Goal: Manage account settings

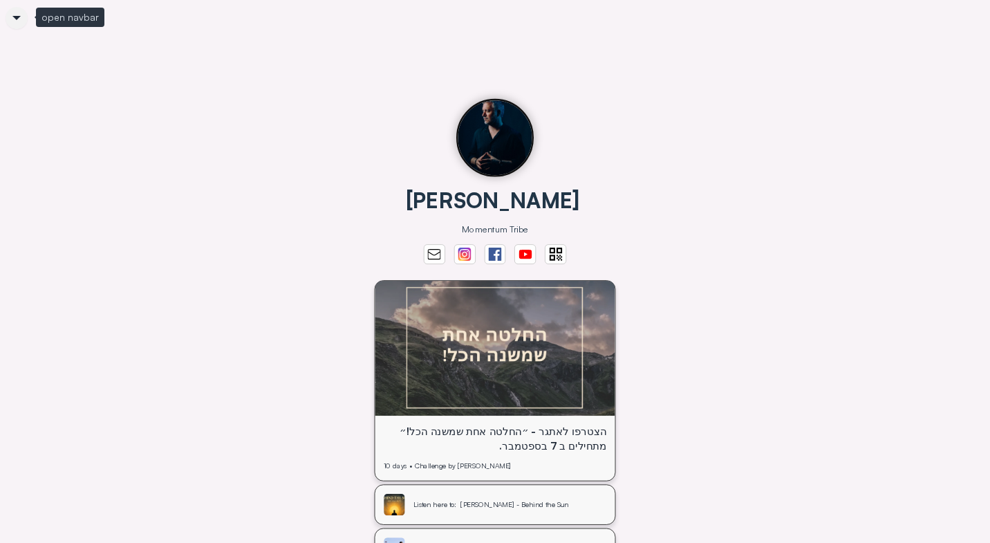
click at [12, 13] on icon at bounding box center [17, 18] width 24 height 24
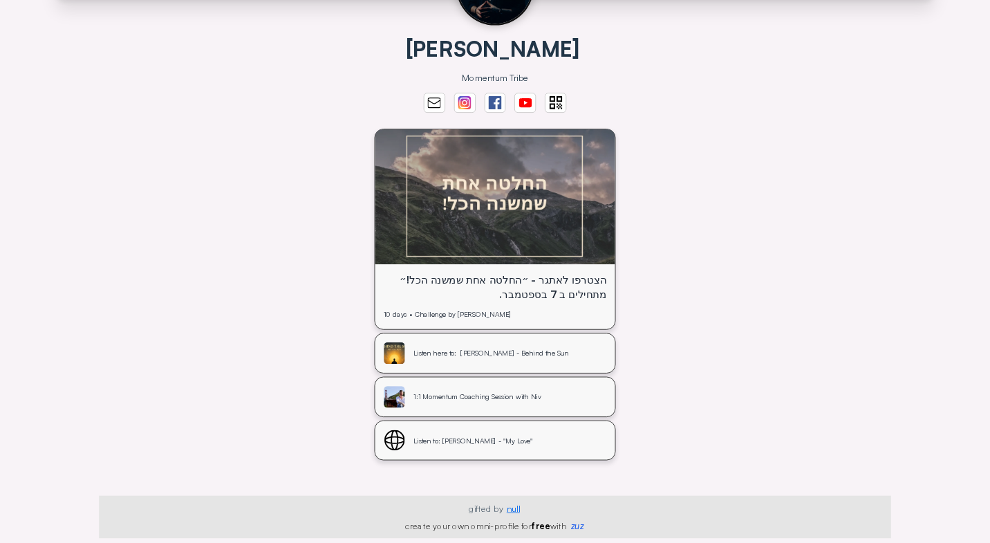
scroll to position [199, 0]
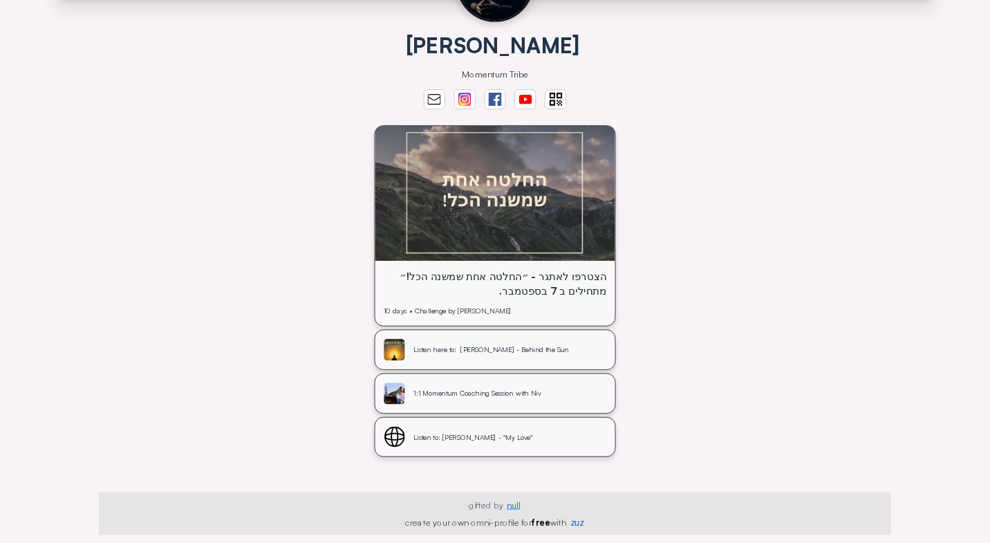
click at [616, 232] on img at bounding box center [495, 194] width 241 height 136
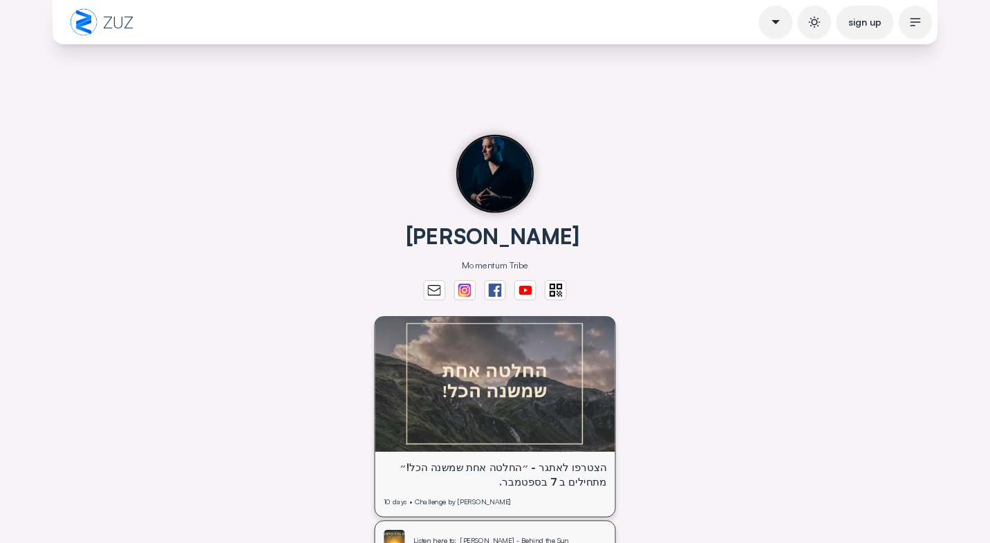
scroll to position [7, 0]
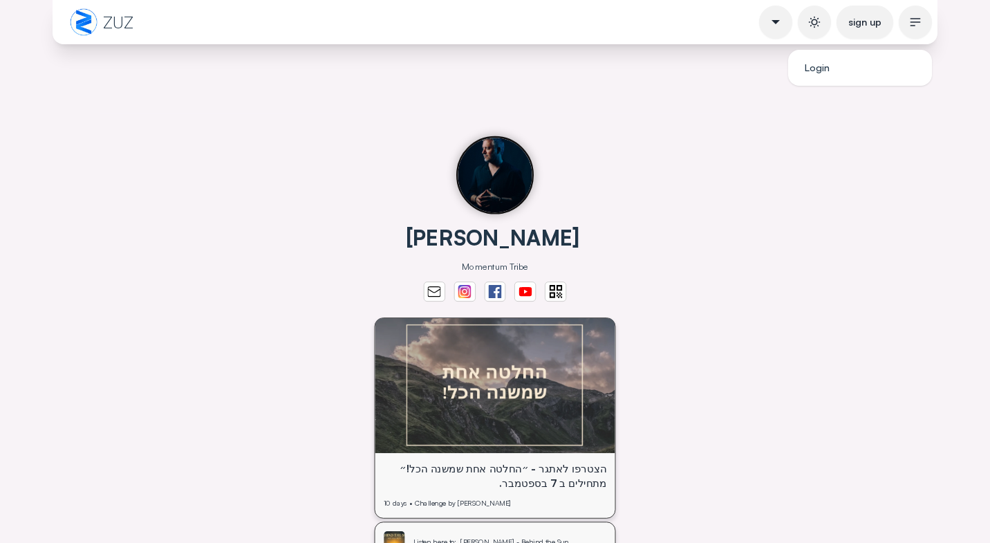
click at [916, 25] on icon at bounding box center [916, 22] width 14 height 14
click at [842, 67] on link "Login" at bounding box center [860, 67] width 133 height 25
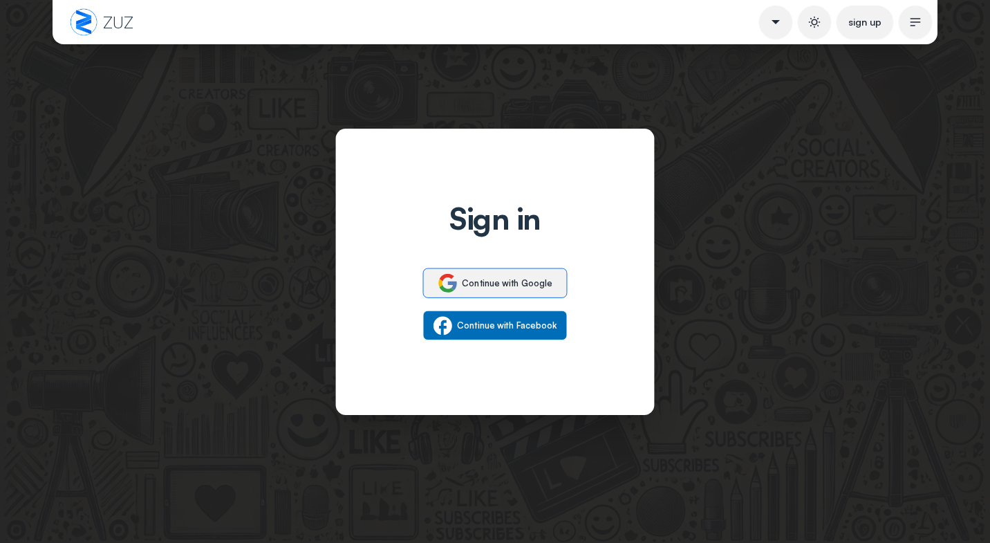
click at [510, 288] on button "Continue with Google" at bounding box center [495, 283] width 145 height 30
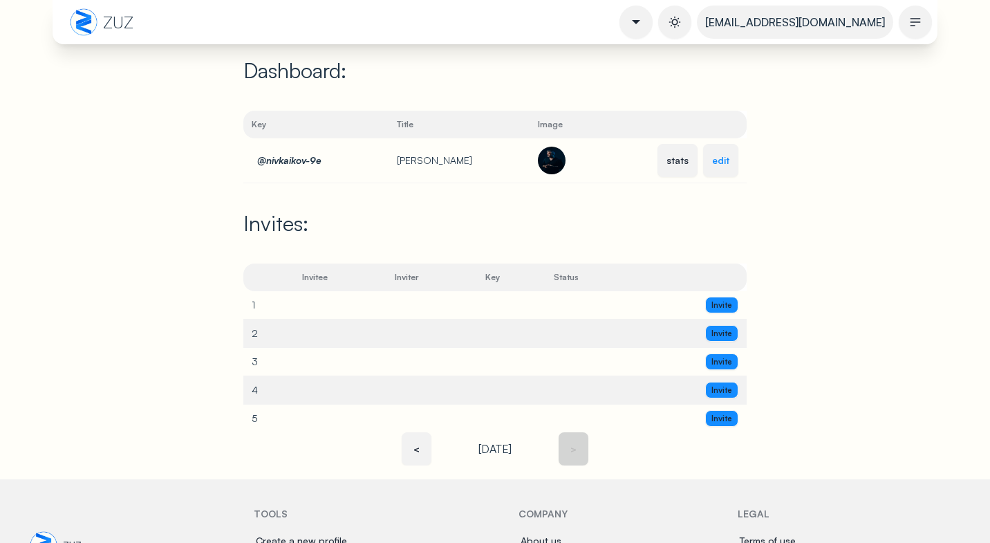
click at [723, 172] on link "edit" at bounding box center [720, 160] width 35 height 33
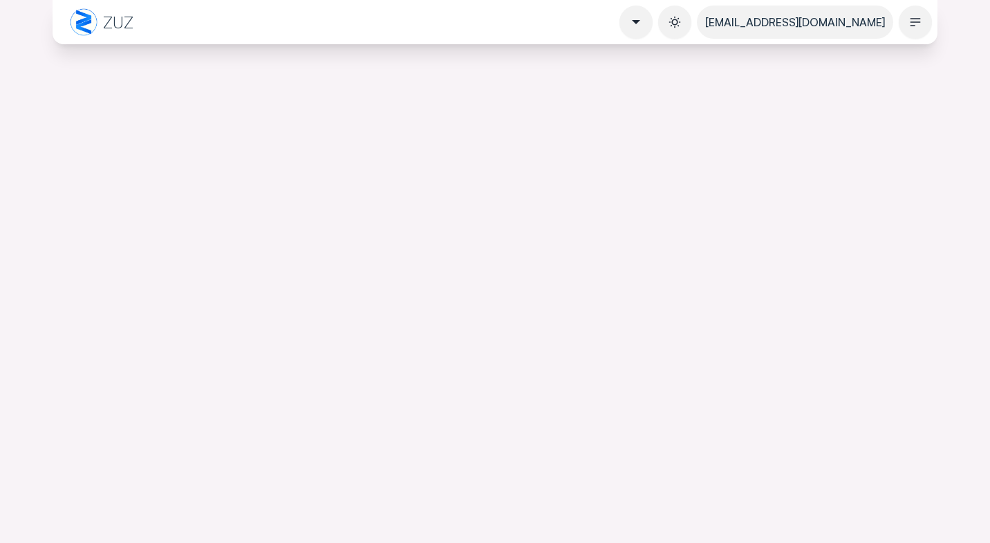
select select "*********"
select select "******"
select select
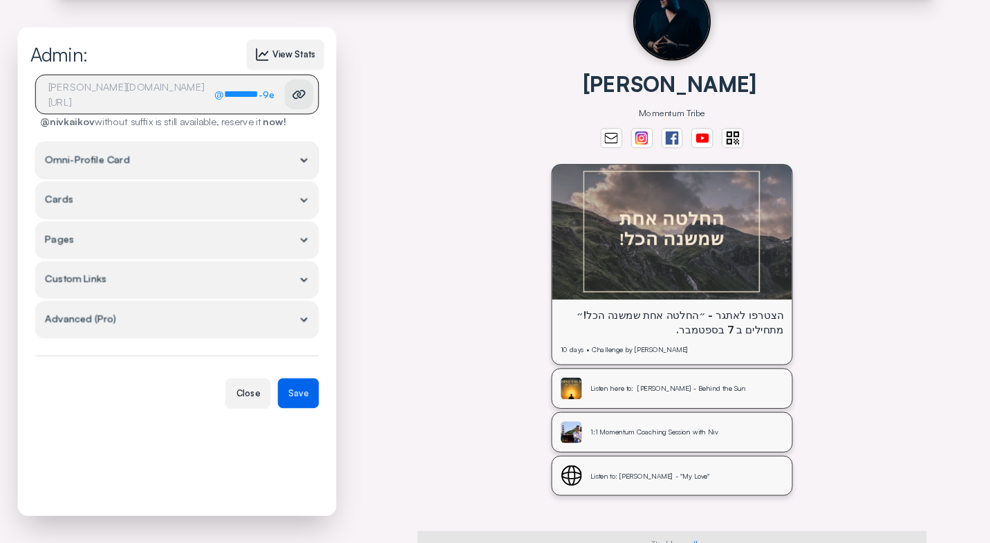
scroll to position [162, 0]
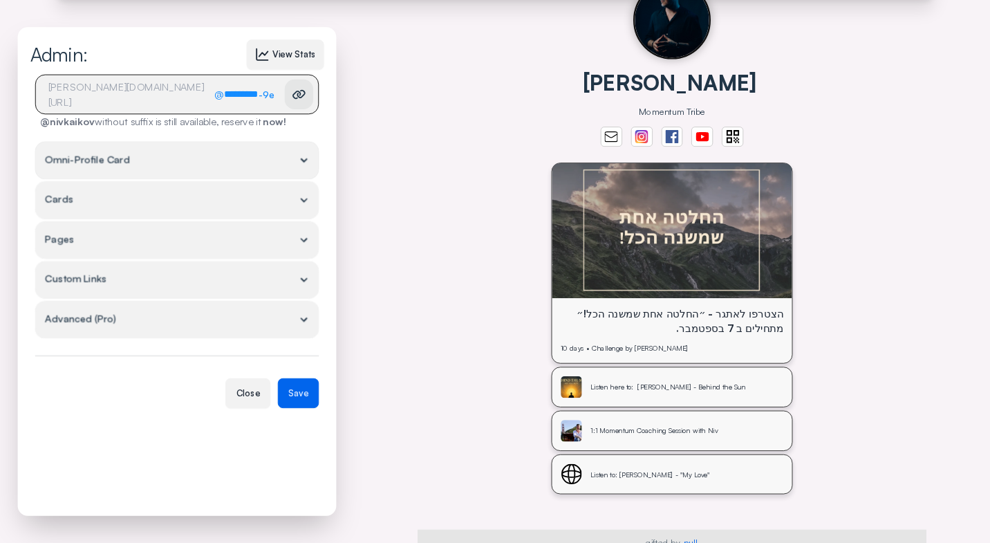
click at [301, 154] on summary "Omni-Profile Card" at bounding box center [177, 160] width 284 height 37
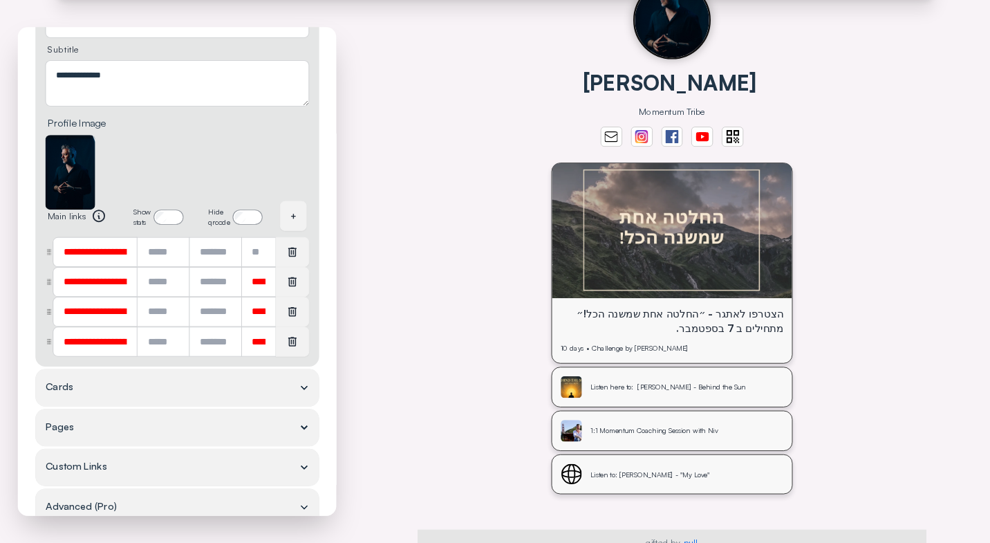
scroll to position [275, 0]
click at [204, 378] on summary "Cards" at bounding box center [177, 386] width 284 height 37
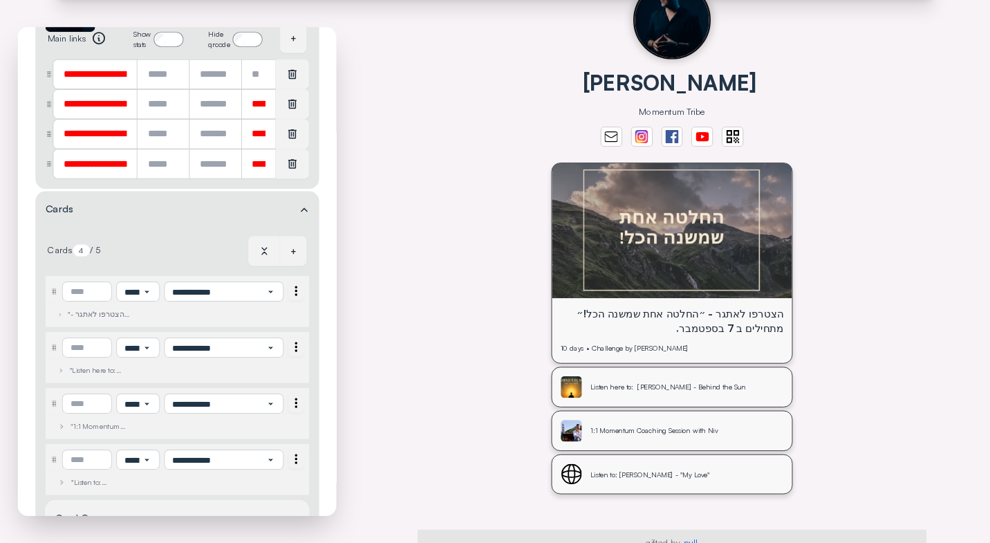
scroll to position [472, 0]
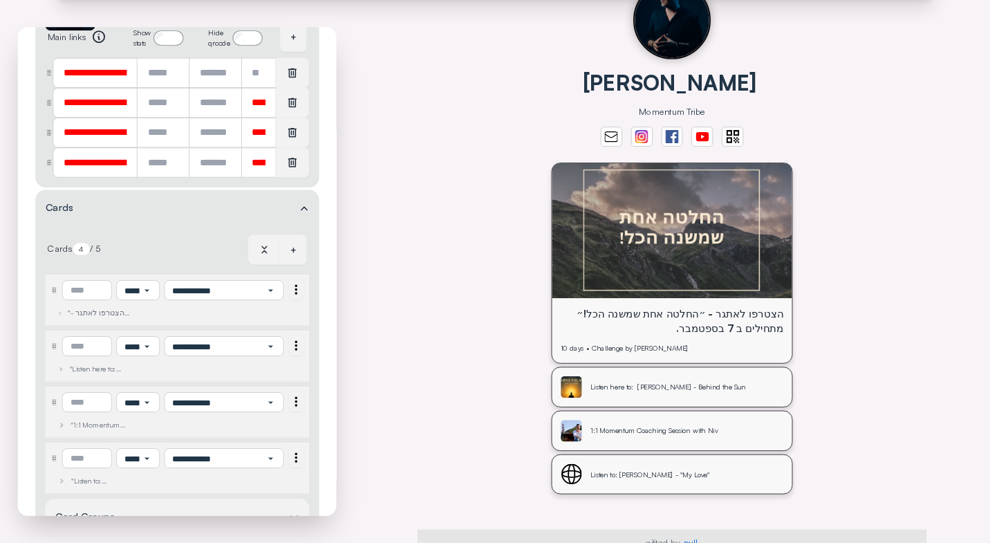
click at [697, 357] on div "הצטרפו לאתגר - ״החלטה אחת שמשנה הכל!״ מתחילים ב [DATE]. 10 days • Challenge by …" at bounding box center [672, 335] width 241 height 56
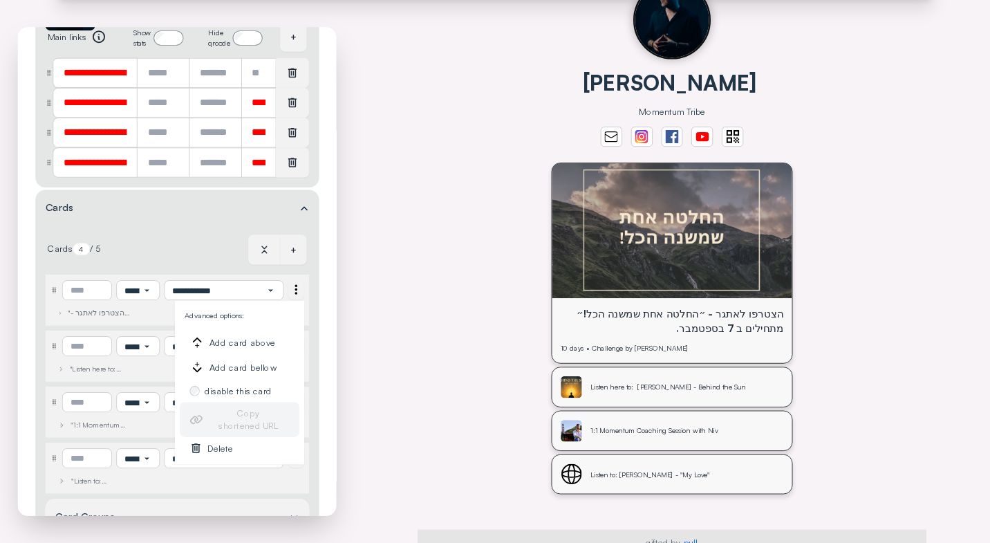
click at [293, 287] on icon at bounding box center [295, 289] width 15 height 15
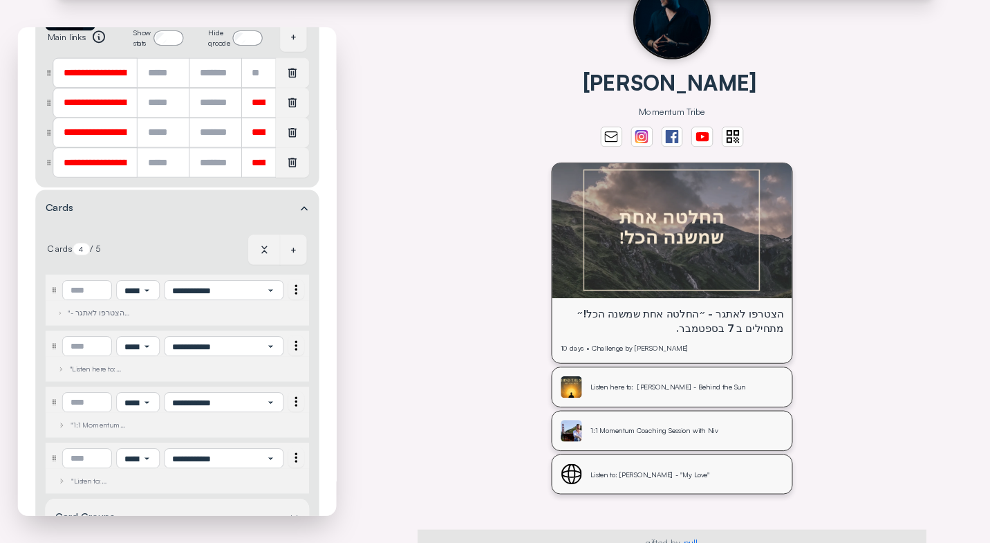
click at [176, 246] on div "Cards 4 / 5 +" at bounding box center [177, 248] width 264 height 42
click at [90, 313] on div ""הצטרפו לאתגר - ״החלטה אחת שמשנה הכל!״ מתחילים ב 7 בספטמבר."" at bounding box center [106, 313] width 77 height 10
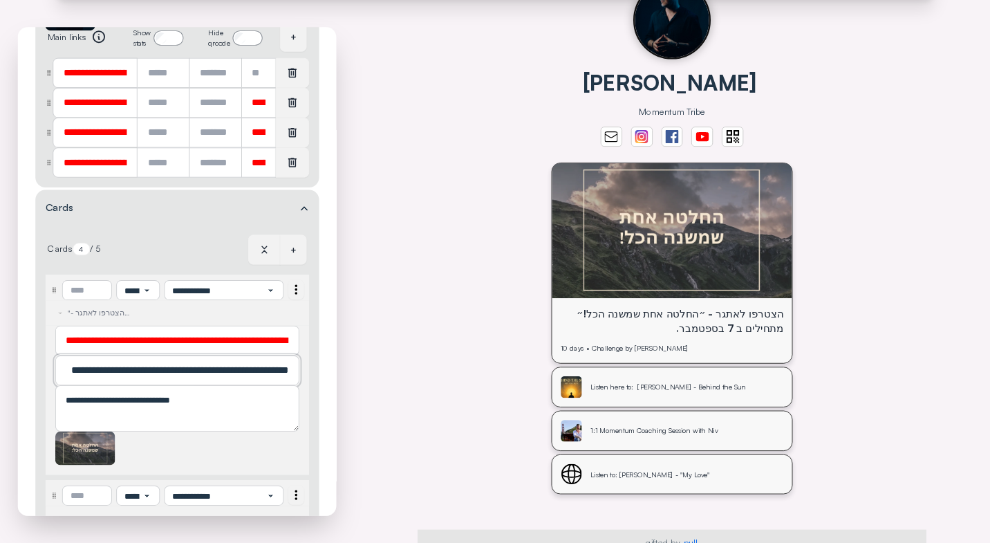
click at [149, 372] on input "**********" at bounding box center [177, 369] width 223 height 15
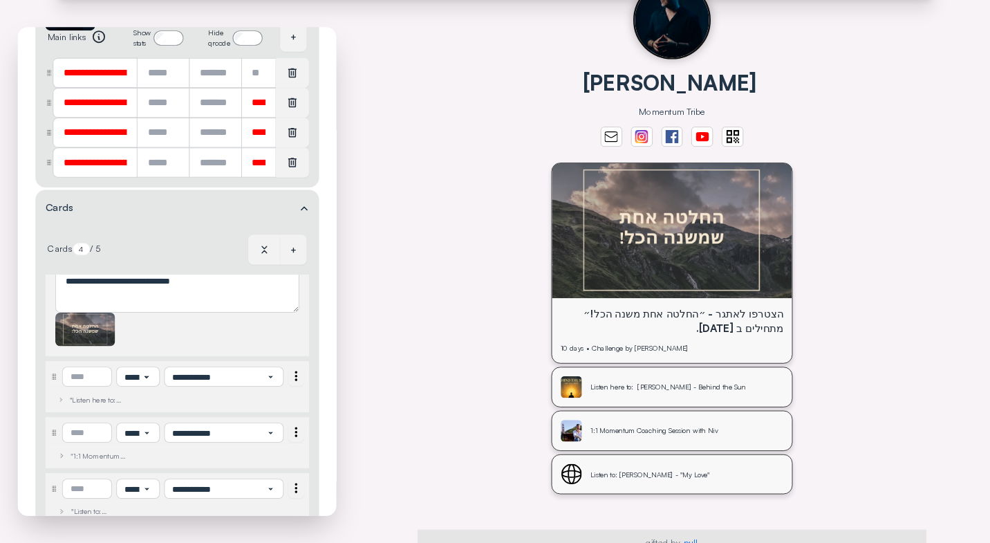
scroll to position [901, 0]
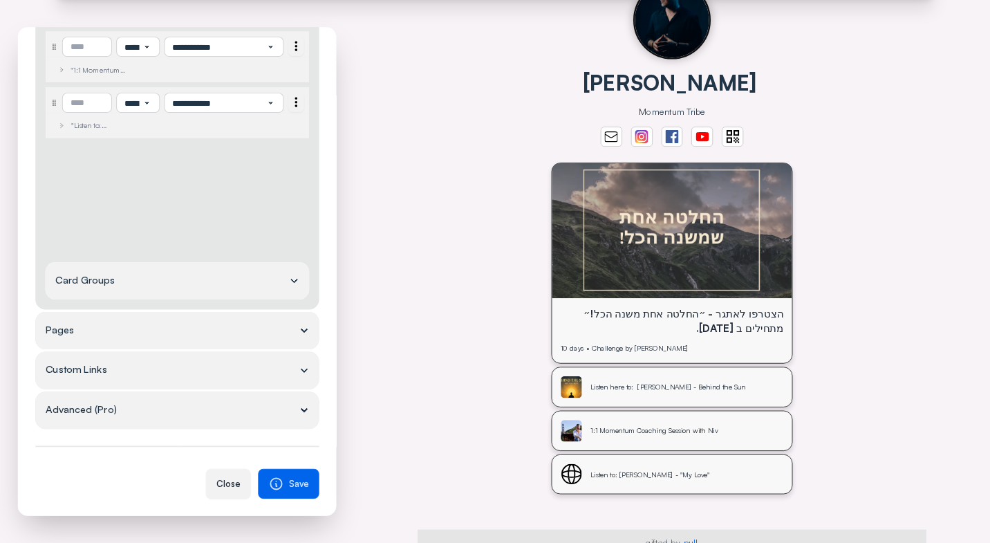
type input "**********"
click at [291, 492] on button "Save" at bounding box center [288, 483] width 61 height 30
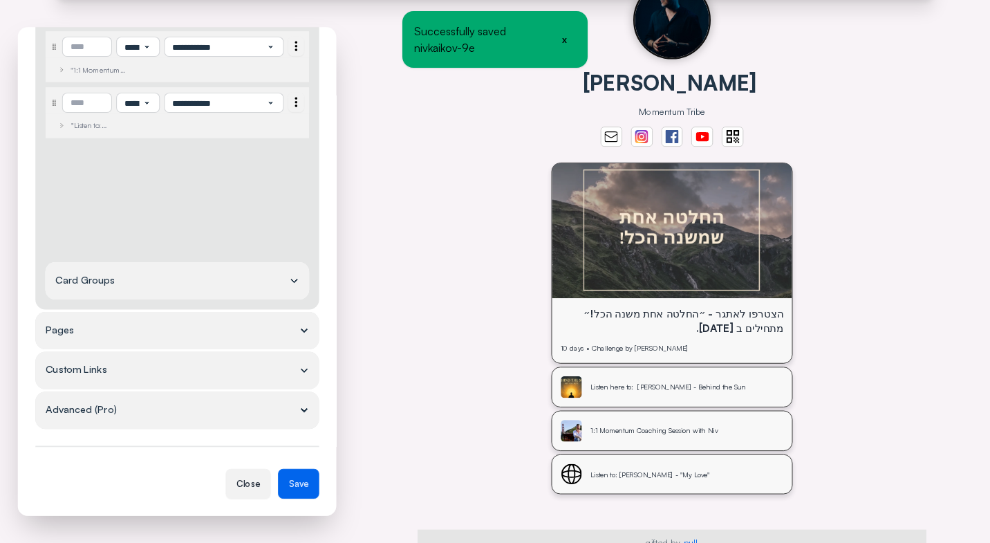
click at [672, 436] on div "1:1 Momentum Coaching Session with Niv" at bounding box center [687, 431] width 193 height 12
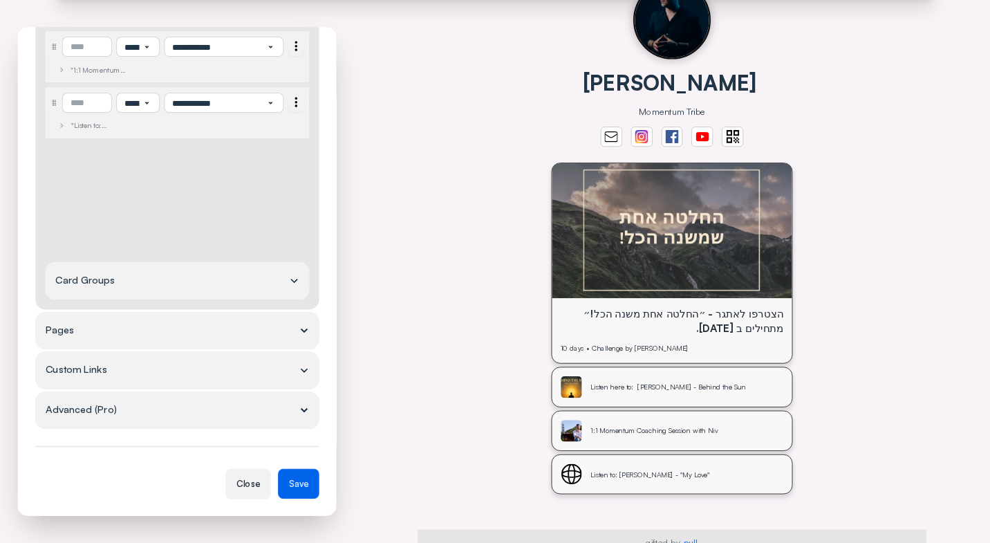
click at [746, 329] on div "הצטרפו לאתגר - ״החלטה אחת משנה הכל!״ מתחילים ב [DATE]." at bounding box center [672, 321] width 223 height 28
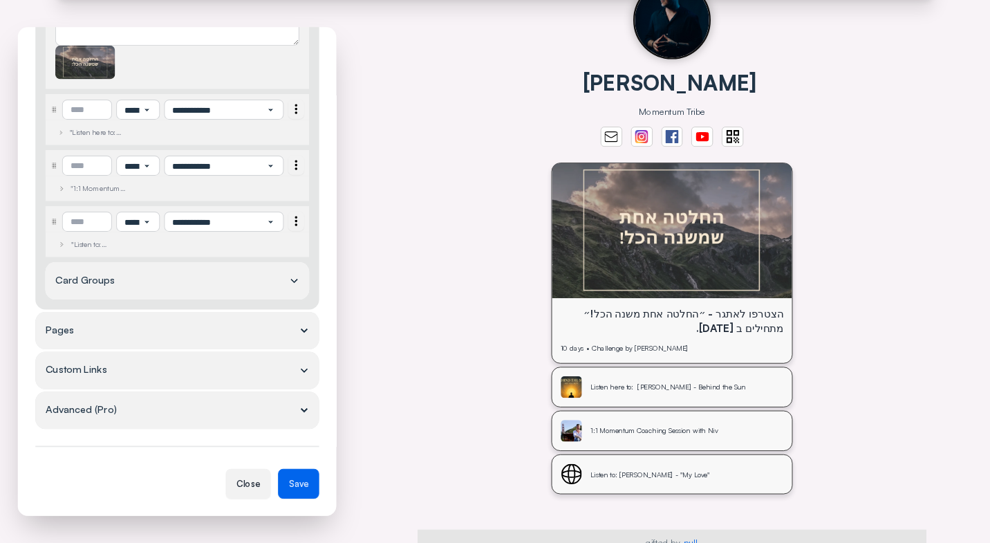
click at [131, 133] on div ""Listen here to: [PERSON_NAME] - Behind the Sun "" at bounding box center [106, 132] width 75 height 10
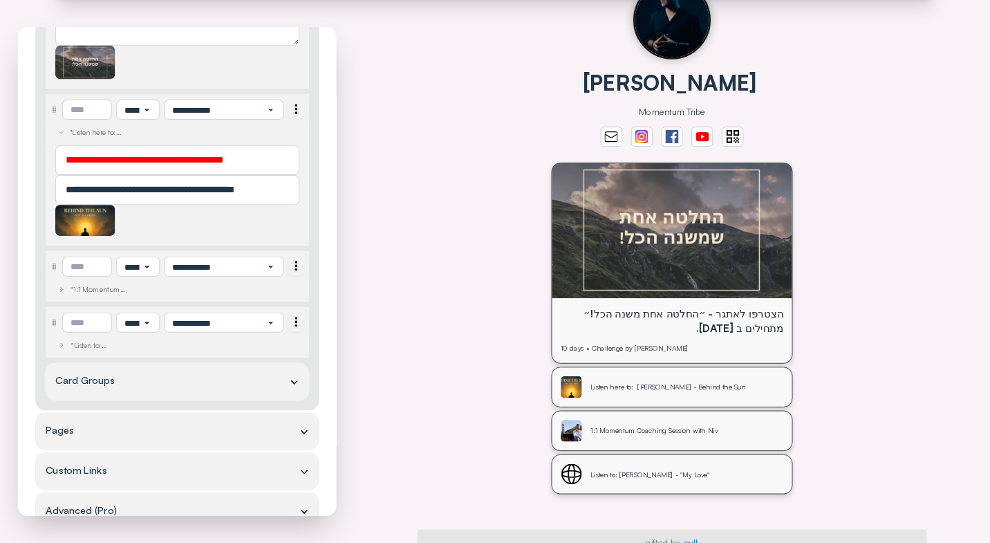
click at [120, 133] on div ""Listen here to: [PERSON_NAME] - Behind the Sun "" at bounding box center [106, 132] width 75 height 10
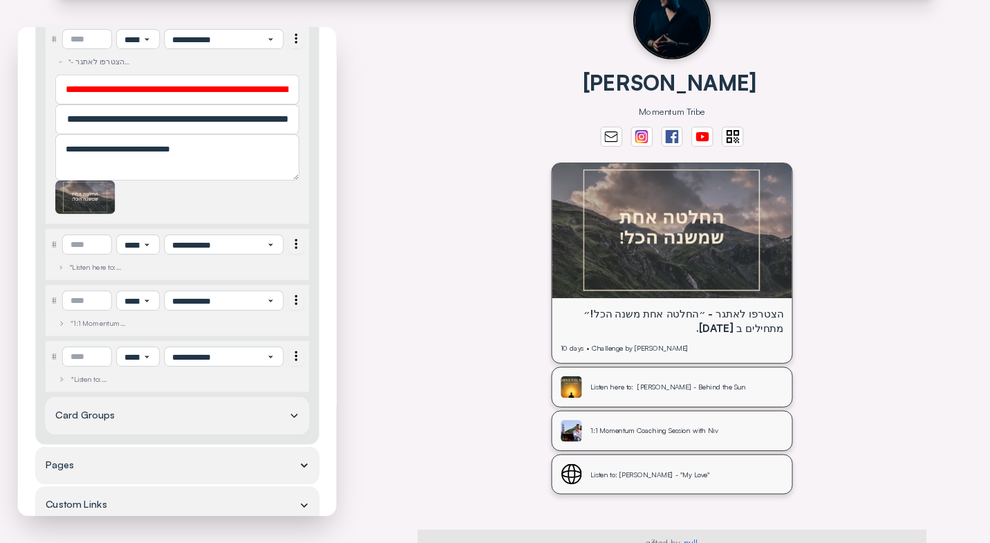
scroll to position [747, 0]
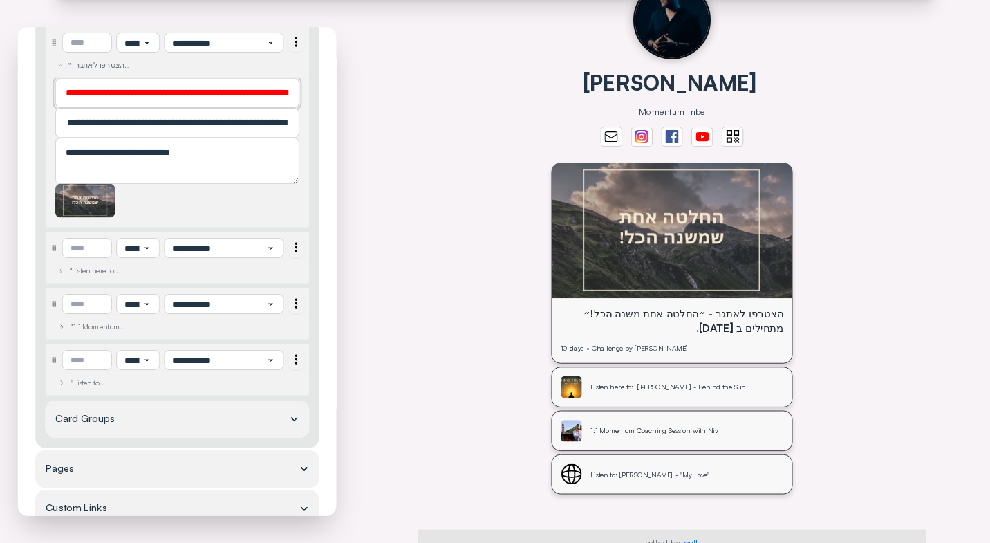
click at [160, 94] on input "**********" at bounding box center [177, 93] width 223 height 15
paste input "text"
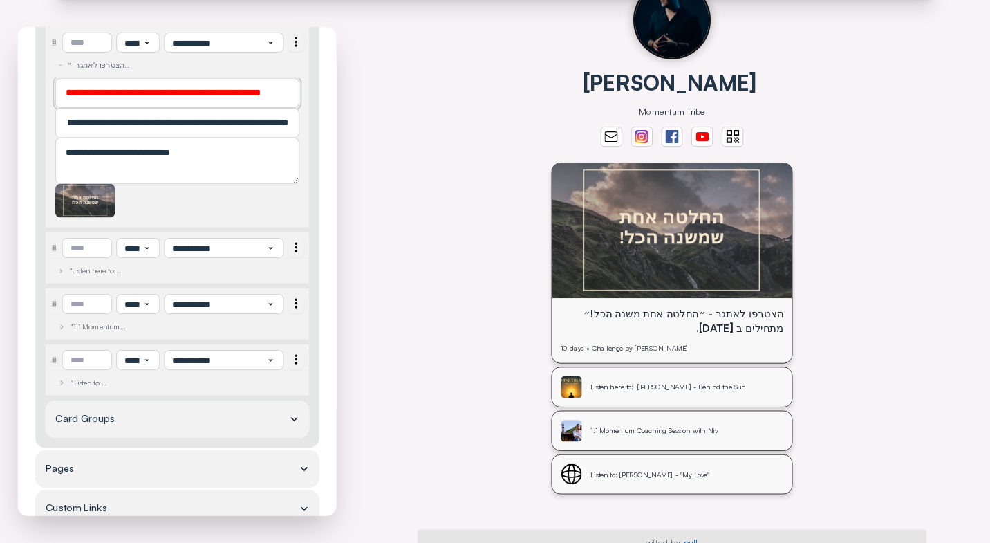
scroll to position [0, 21]
type input "**********"
click at [324, 214] on div "**********" at bounding box center [177, 271] width 319 height 489
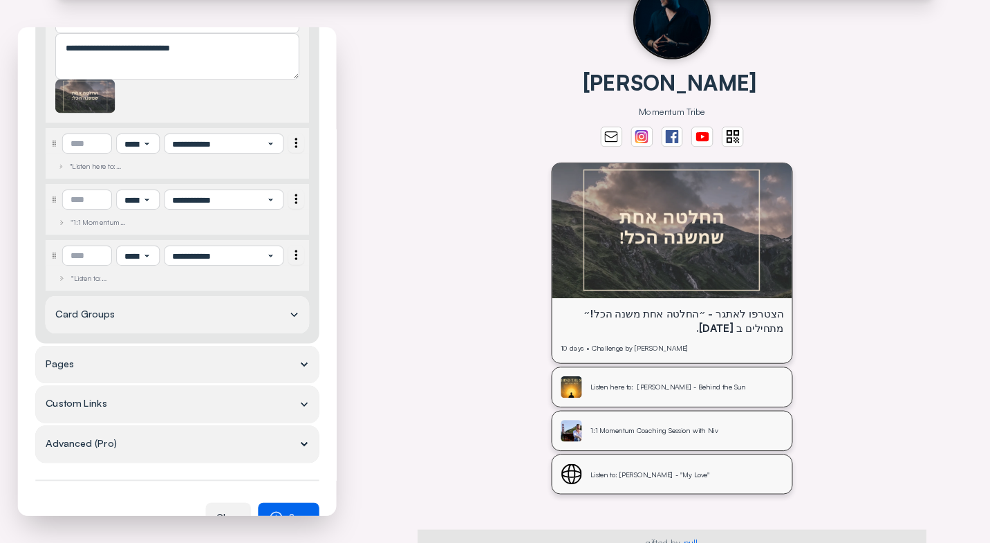
scroll to position [901, 0]
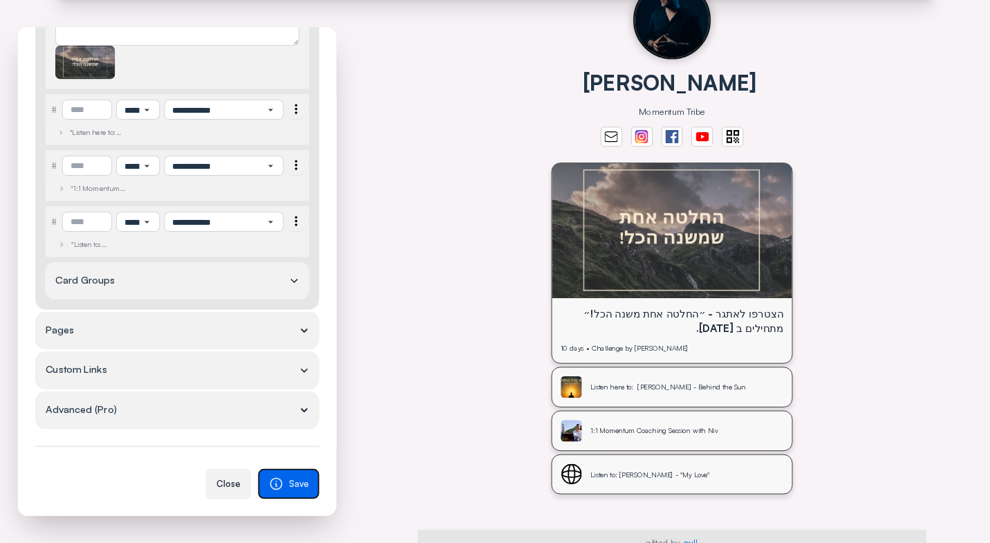
click at [297, 486] on span "Save" at bounding box center [298, 483] width 20 height 9
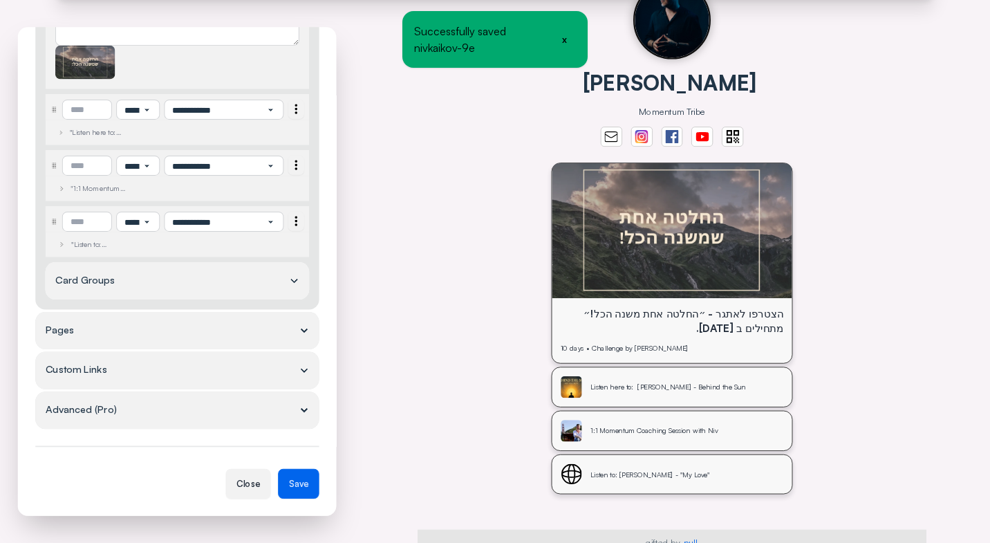
click at [686, 320] on div "הצטרפו לאתגר - ״החלטה אחת משנה הכל!״ מתחילים ב [DATE]." at bounding box center [672, 321] width 223 height 28
